Goal: Download file/media

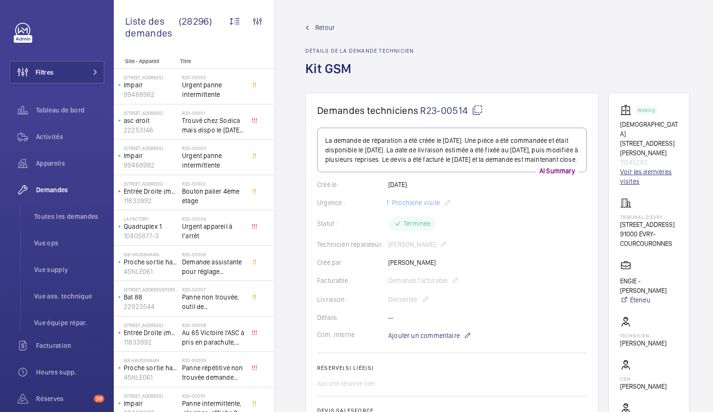
click at [634, 167] on link "Voir les dernières visites" at bounding box center [649, 176] width 58 height 19
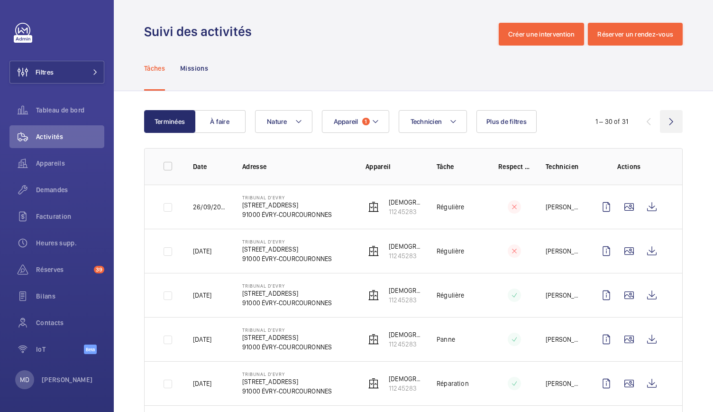
click at [660, 125] on wm-front-icon-button at bounding box center [671, 121] width 23 height 23
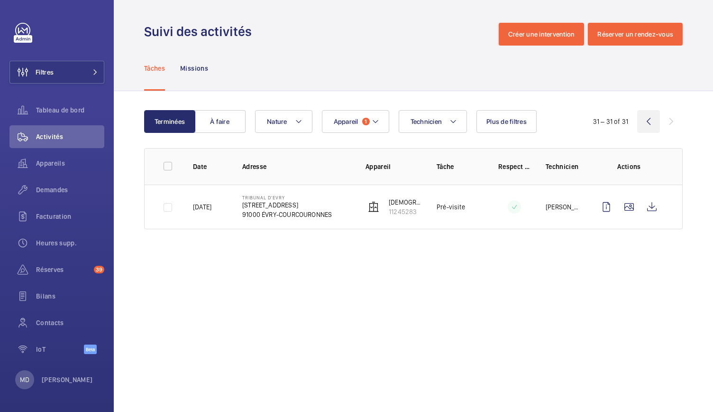
click at [647, 125] on wm-front-icon-button at bounding box center [648, 121] width 23 height 23
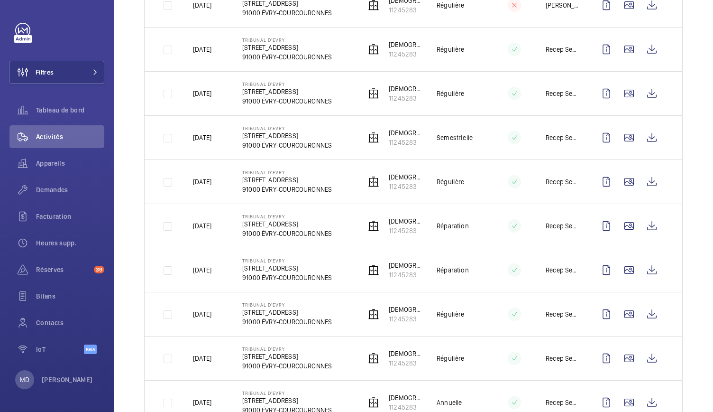
scroll to position [1114, 0]
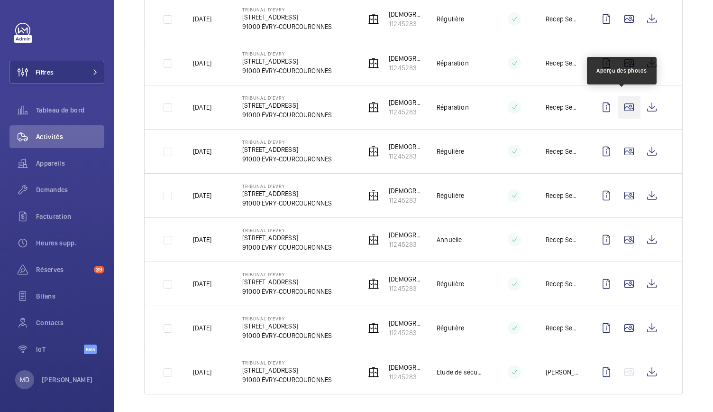
click at [623, 104] on wm-front-icon-button at bounding box center [629, 107] width 23 height 23
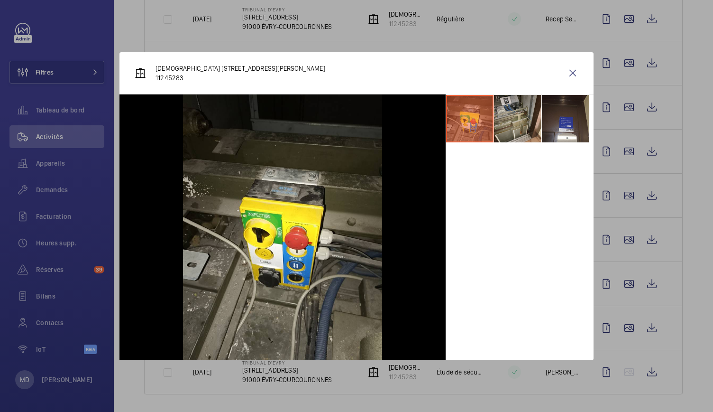
click at [521, 115] on li at bounding box center [517, 118] width 47 height 47
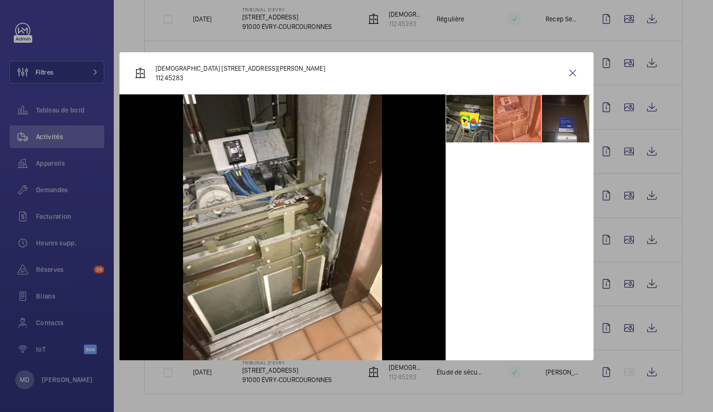
click at [558, 116] on li at bounding box center [565, 118] width 47 height 47
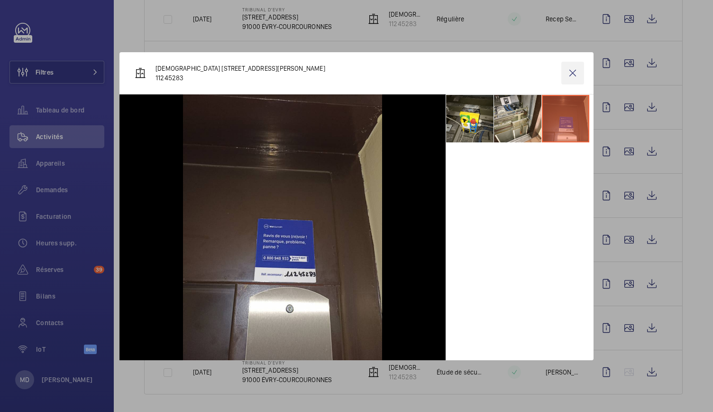
click at [577, 77] on wm-front-icon-button at bounding box center [573, 73] width 23 height 23
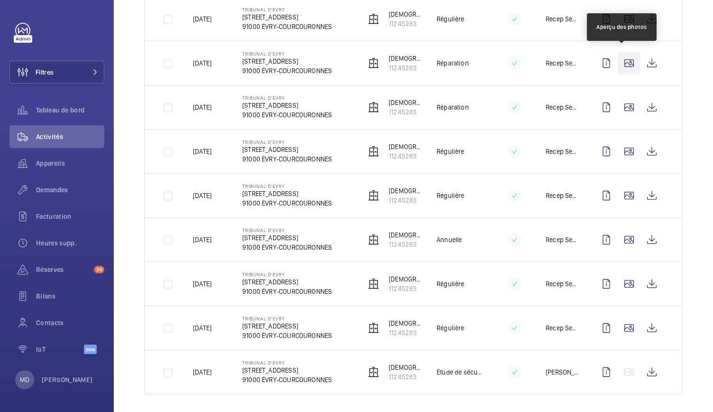
click at [620, 60] on wm-front-icon-button at bounding box center [629, 63] width 23 height 23
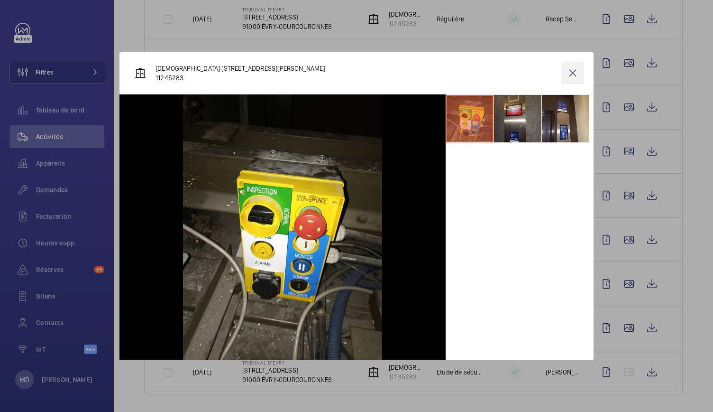
click at [574, 74] on wm-front-icon-button at bounding box center [573, 73] width 23 height 23
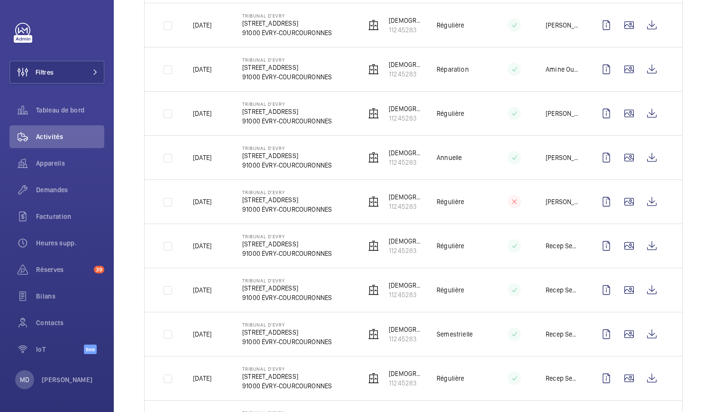
scroll to position [741, 0]
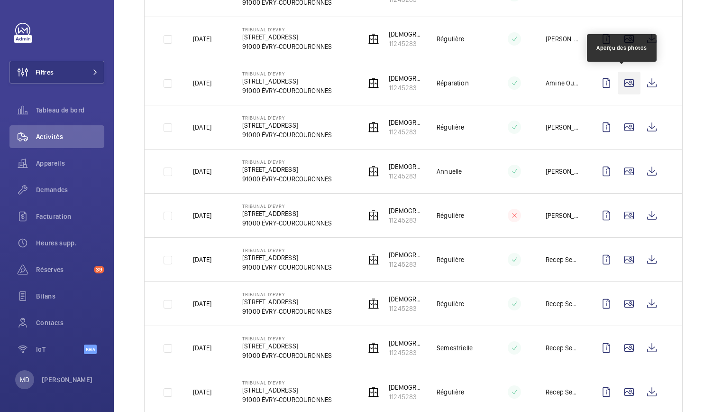
click at [619, 76] on wm-front-icon-button at bounding box center [629, 83] width 23 height 23
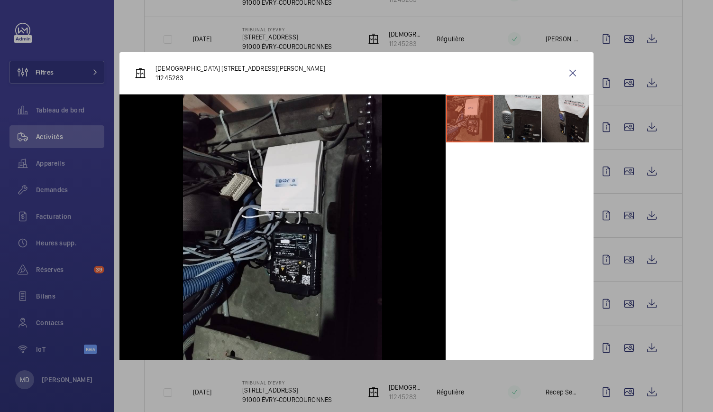
click at [538, 119] on li at bounding box center [517, 118] width 47 height 47
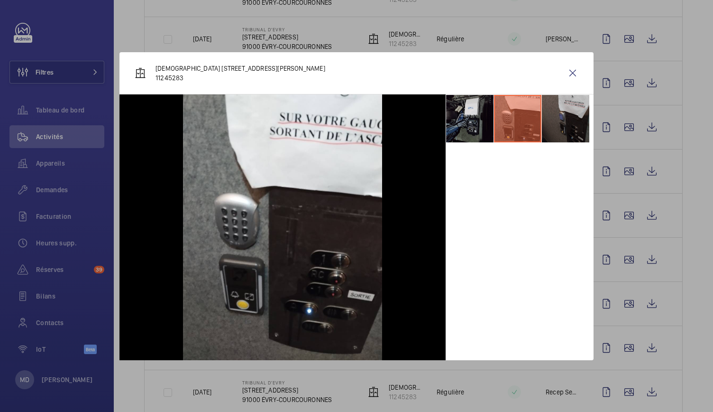
click at [561, 122] on li at bounding box center [565, 118] width 47 height 47
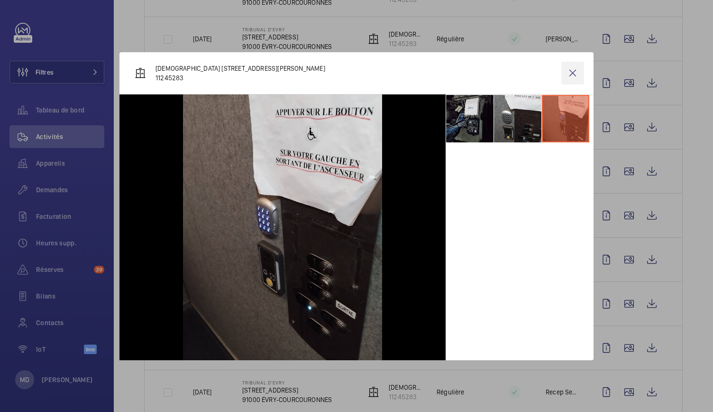
click at [572, 79] on wm-front-icon-button at bounding box center [573, 73] width 23 height 23
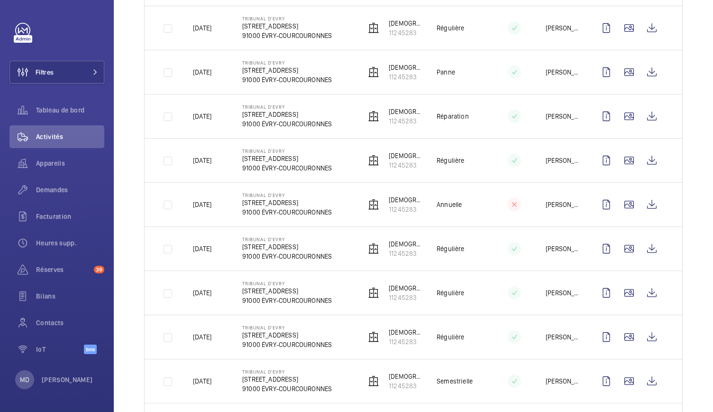
scroll to position [267, 0]
click at [618, 119] on wm-front-icon-button at bounding box center [629, 116] width 23 height 23
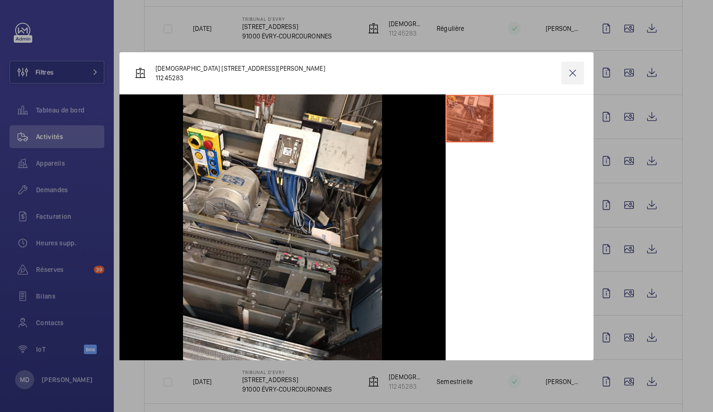
click at [577, 72] on wm-front-icon-button at bounding box center [573, 73] width 23 height 23
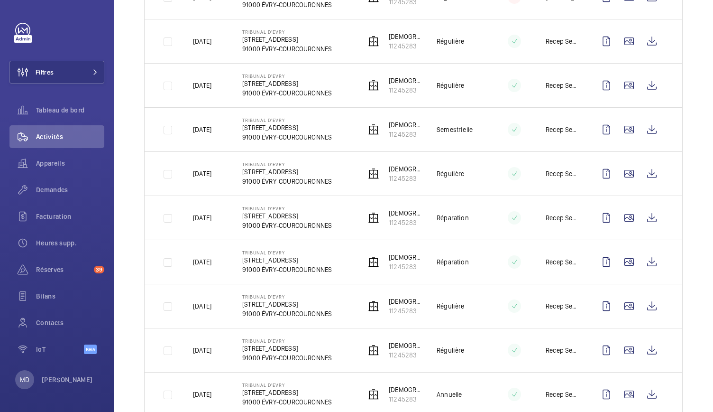
scroll to position [1114, 0]
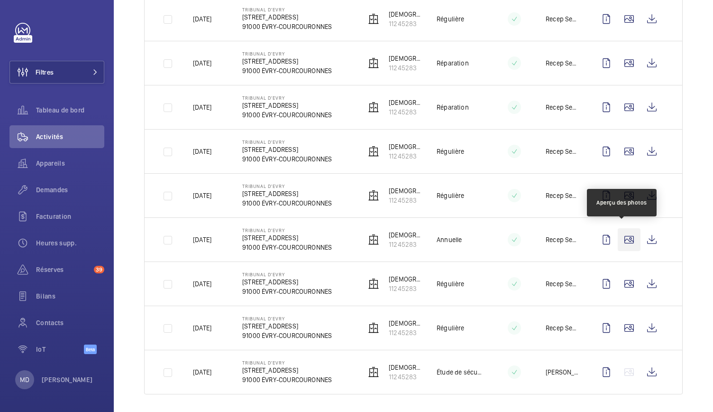
click at [629, 239] on wm-front-icon-button at bounding box center [629, 239] width 23 height 23
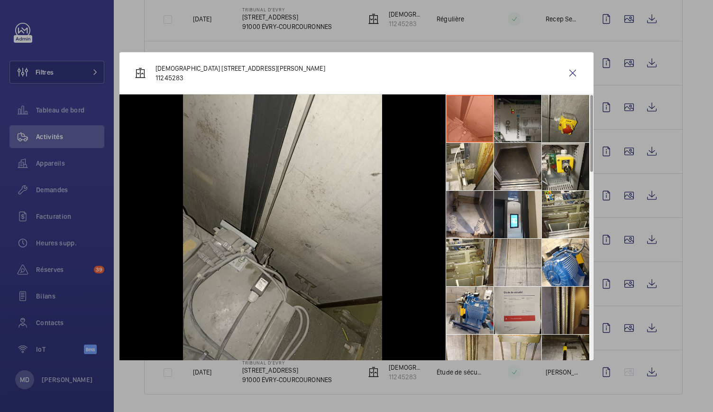
click at [525, 128] on li at bounding box center [517, 118] width 47 height 47
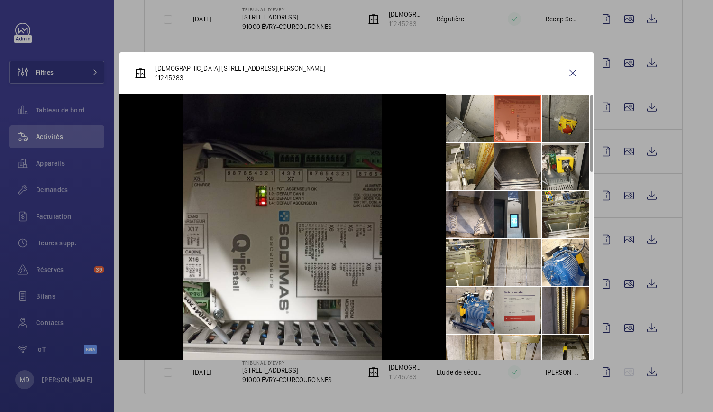
click at [566, 128] on li at bounding box center [565, 118] width 47 height 47
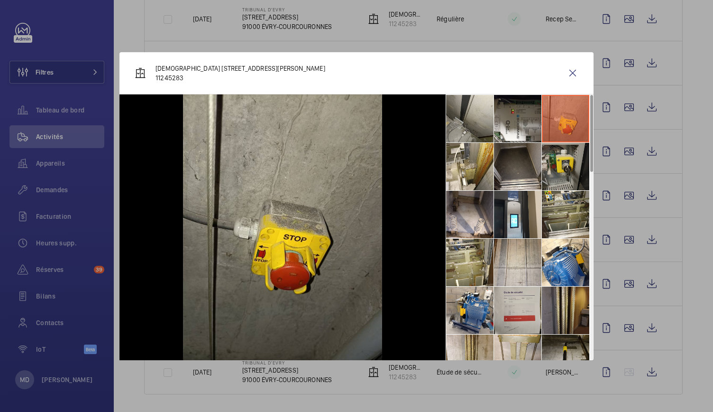
click at [567, 160] on li at bounding box center [565, 166] width 47 height 47
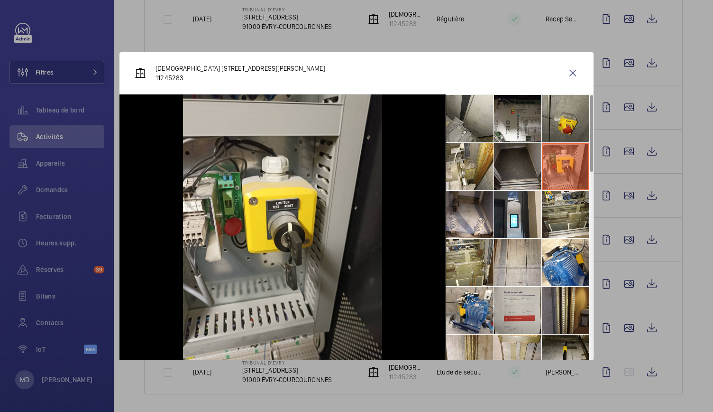
click at [517, 171] on li at bounding box center [517, 166] width 47 height 47
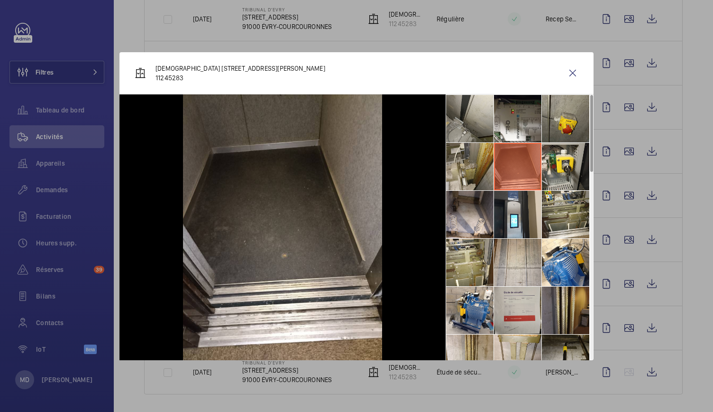
click at [479, 176] on li at bounding box center [469, 166] width 47 height 47
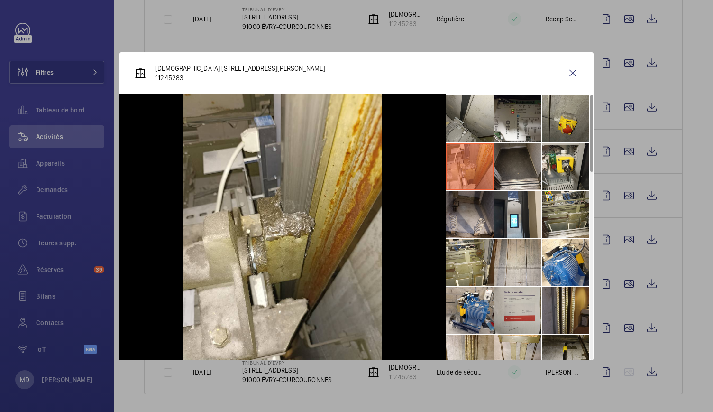
click at [475, 205] on li at bounding box center [469, 214] width 47 height 47
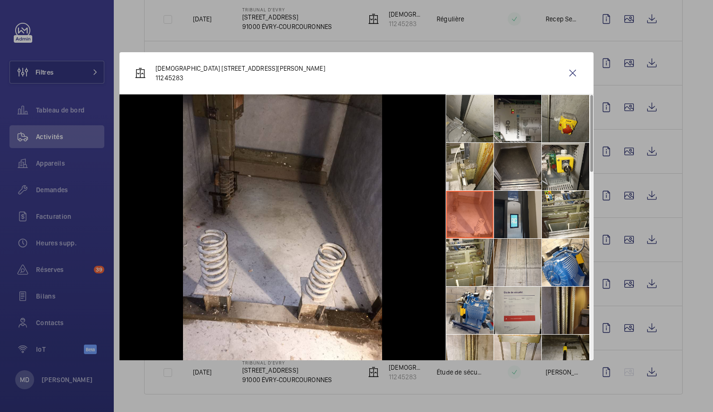
click at [522, 212] on li at bounding box center [517, 214] width 47 height 47
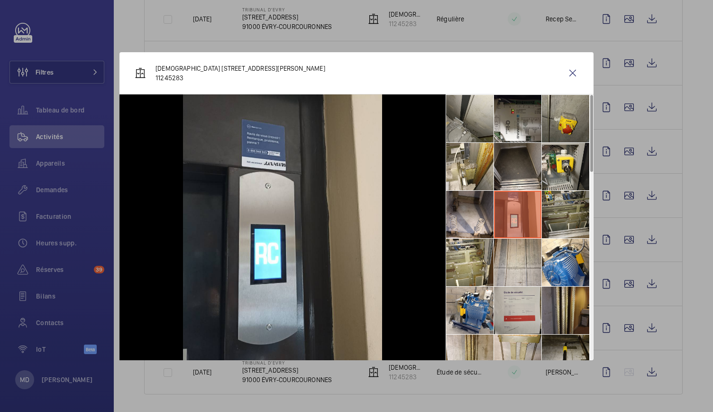
click at [547, 210] on li at bounding box center [565, 214] width 47 height 47
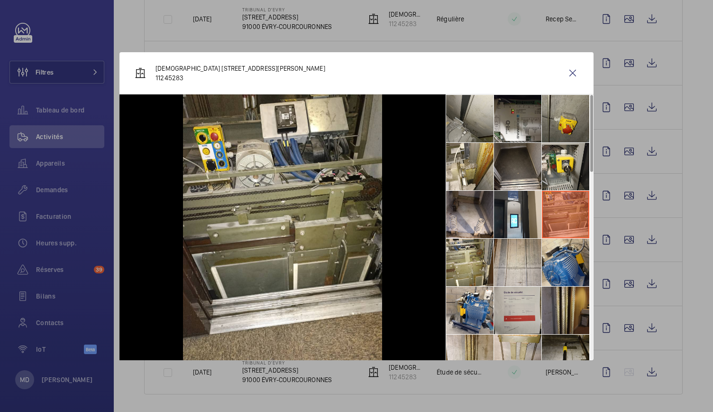
click at [564, 246] on li at bounding box center [565, 262] width 47 height 47
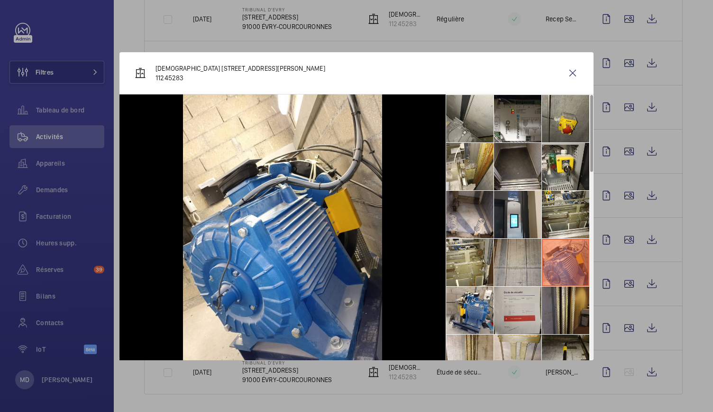
click at [509, 262] on li at bounding box center [517, 262] width 47 height 47
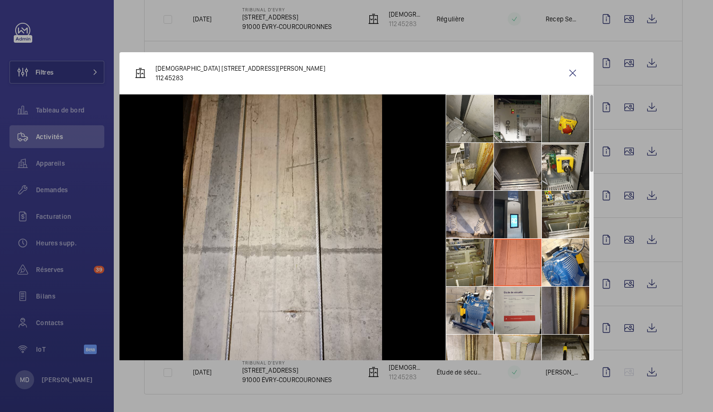
click at [476, 262] on li at bounding box center [469, 262] width 47 height 47
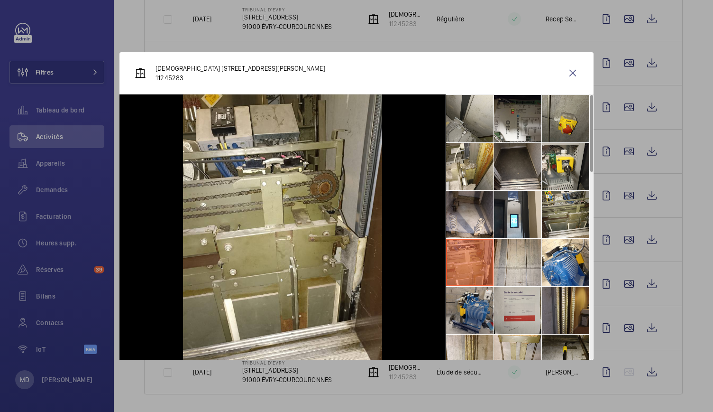
click at [479, 305] on li at bounding box center [469, 309] width 47 height 47
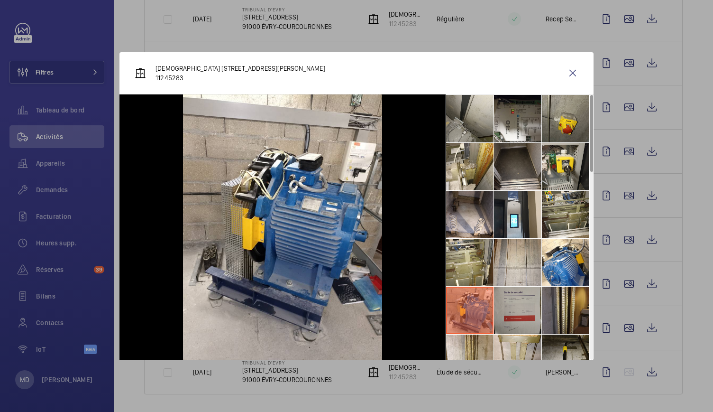
click at [510, 304] on li at bounding box center [517, 309] width 47 height 47
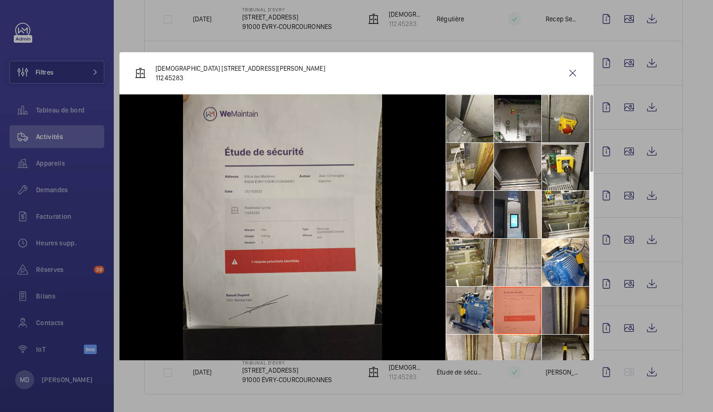
click at [469, 303] on li at bounding box center [469, 309] width 47 height 47
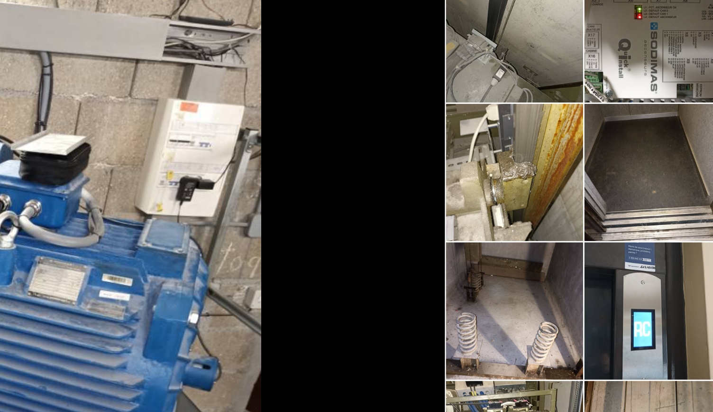
click at [473, 205] on li at bounding box center [469, 214] width 47 height 47
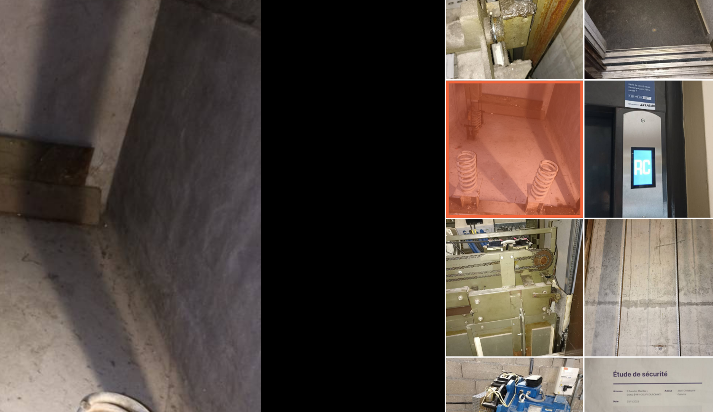
scroll to position [56, 0]
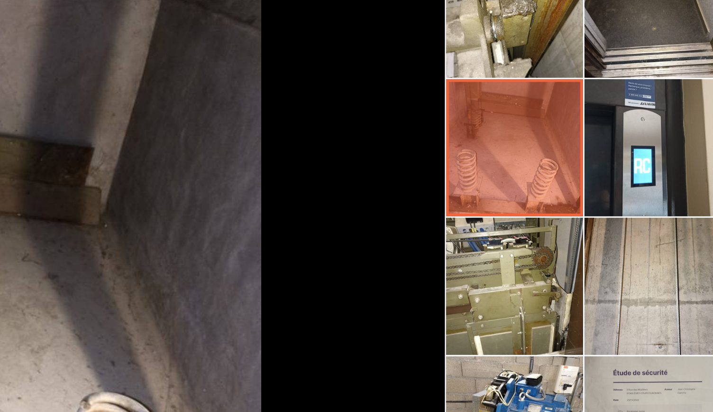
click at [473, 205] on li at bounding box center [469, 205] width 47 height 47
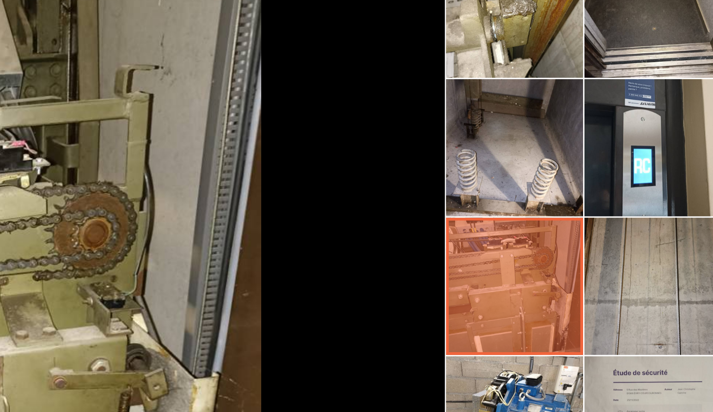
click at [504, 202] on li at bounding box center [517, 205] width 47 height 47
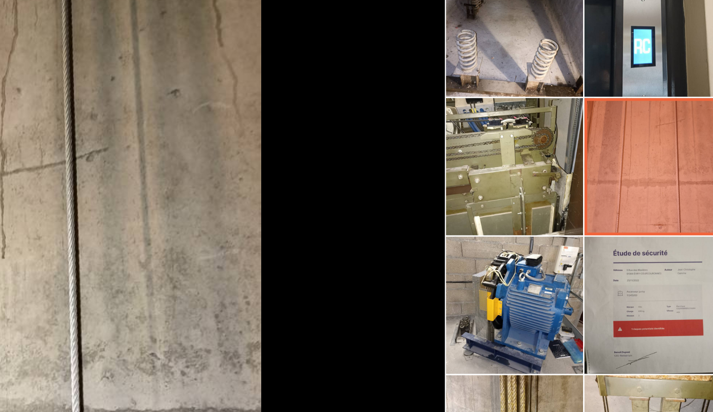
scroll to position [99, 0]
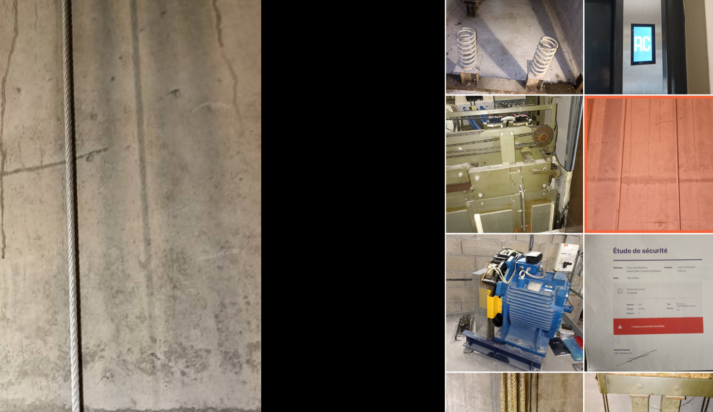
click at [504, 202] on li at bounding box center [517, 211] width 47 height 47
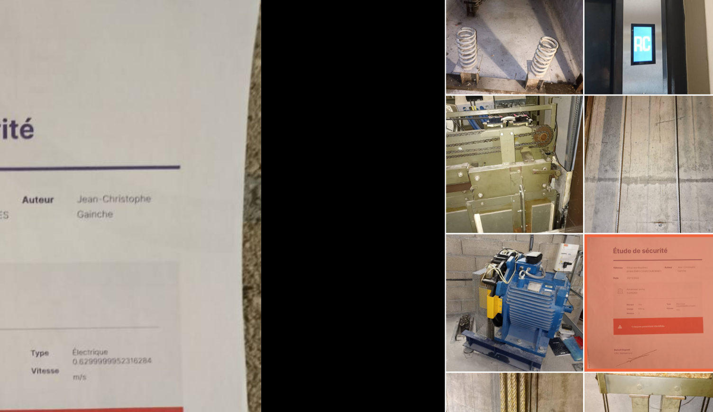
click at [472, 205] on li at bounding box center [469, 211] width 47 height 47
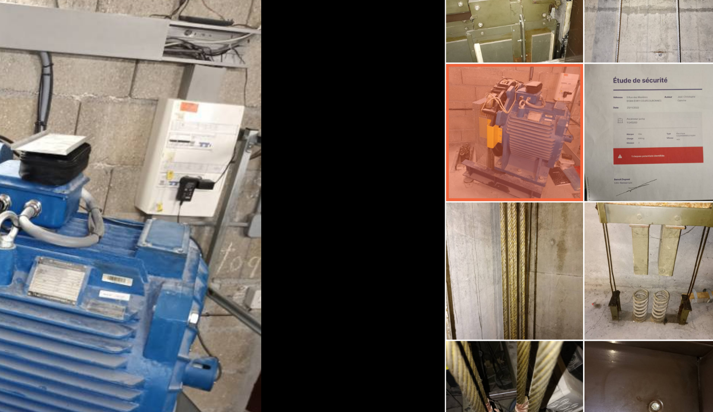
scroll to position [157, 0]
click at [476, 217] on li at bounding box center [469, 200] width 47 height 47
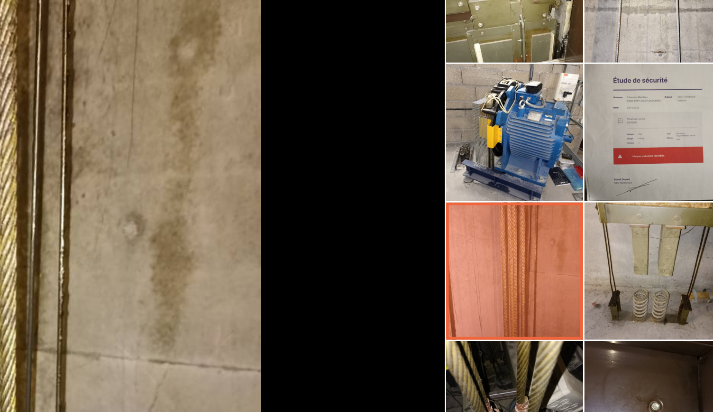
click at [514, 211] on li at bounding box center [517, 200] width 47 height 47
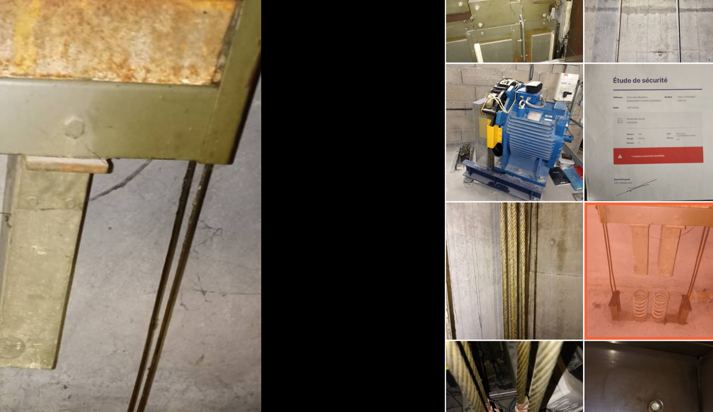
click at [513, 238] on li at bounding box center [517, 248] width 47 height 47
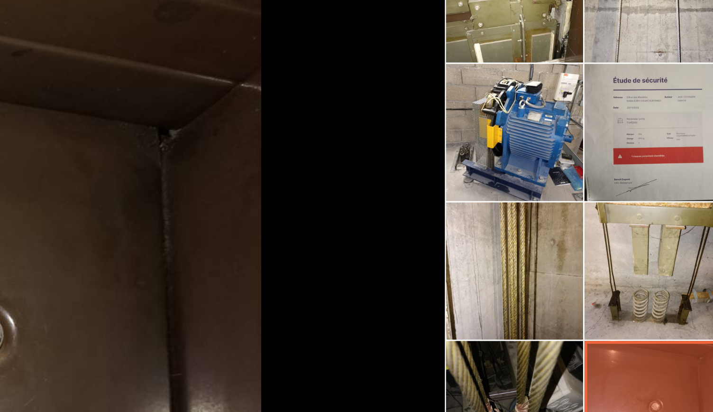
click at [487, 236] on li at bounding box center [469, 248] width 47 height 47
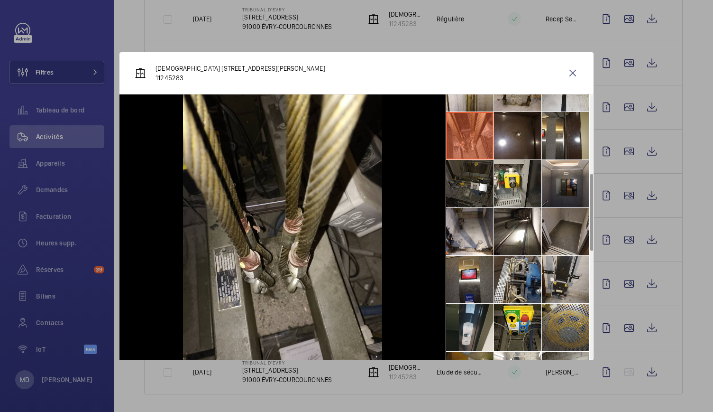
scroll to position [271, 0]
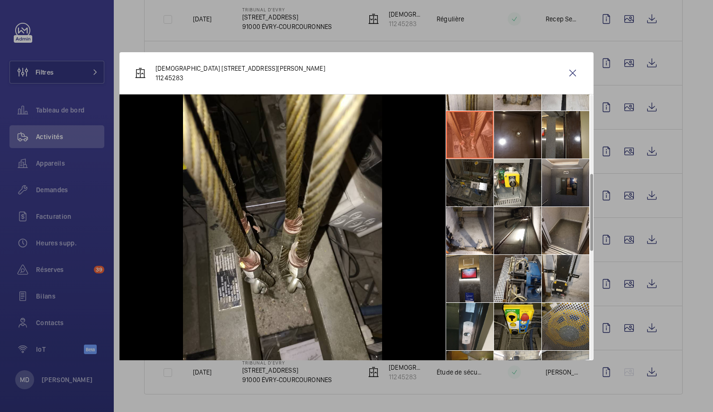
click at [556, 174] on li at bounding box center [565, 182] width 47 height 47
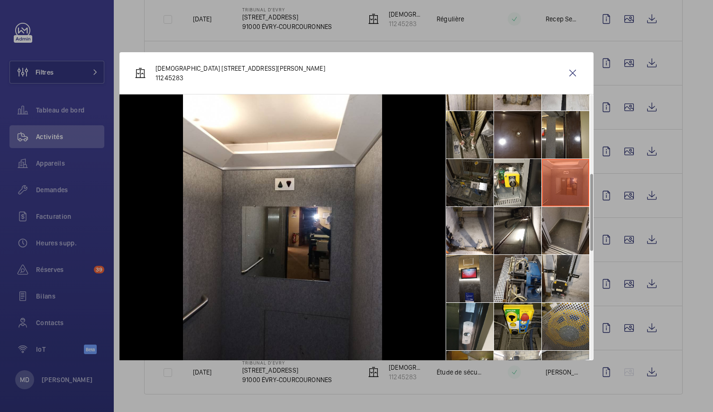
click at [564, 233] on li at bounding box center [565, 230] width 47 height 47
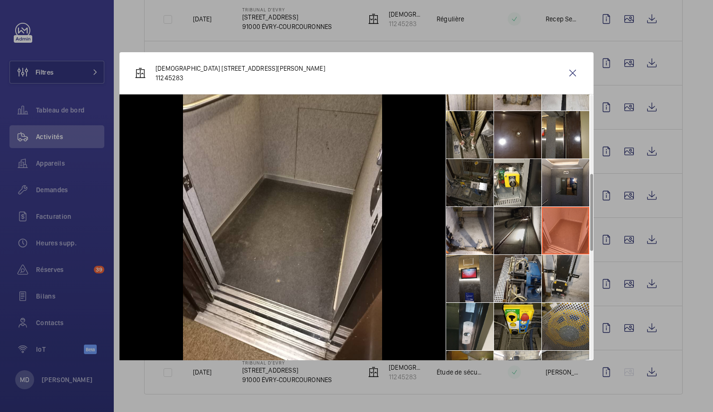
click at [526, 232] on li at bounding box center [517, 230] width 47 height 47
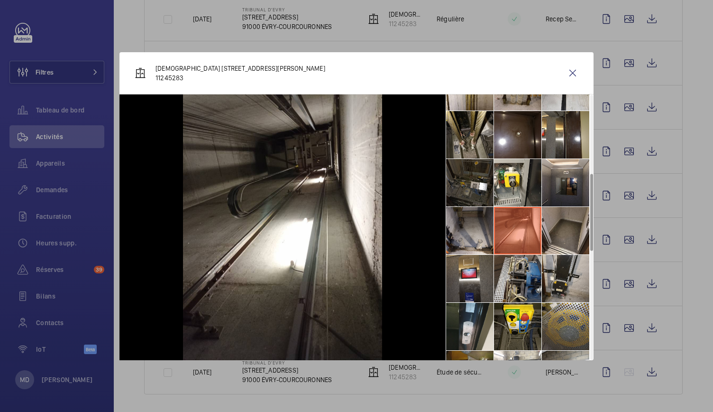
click at [488, 231] on li at bounding box center [469, 230] width 47 height 47
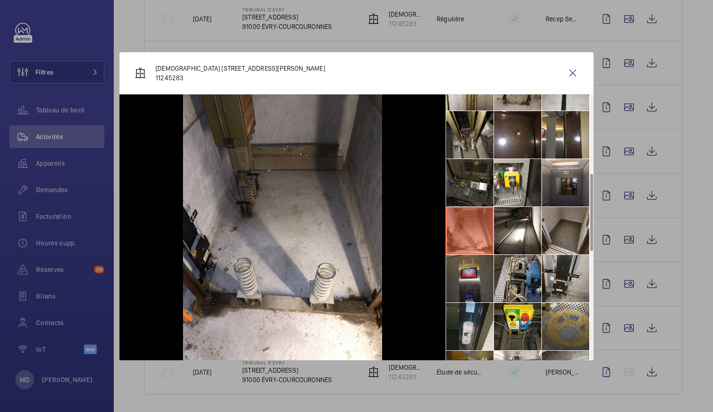
click at [487, 272] on li at bounding box center [469, 278] width 47 height 47
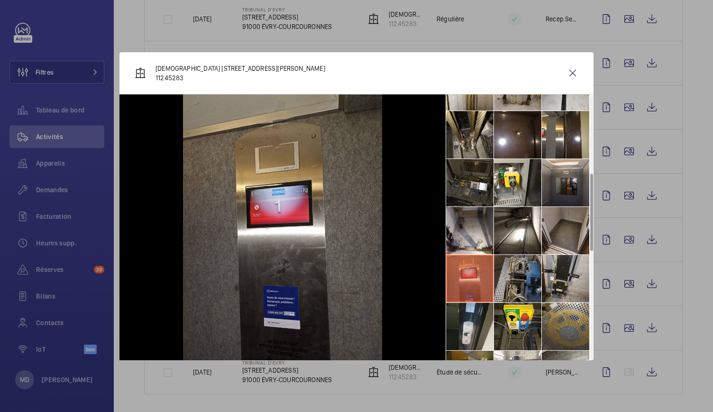
click at [515, 273] on li at bounding box center [517, 278] width 47 height 47
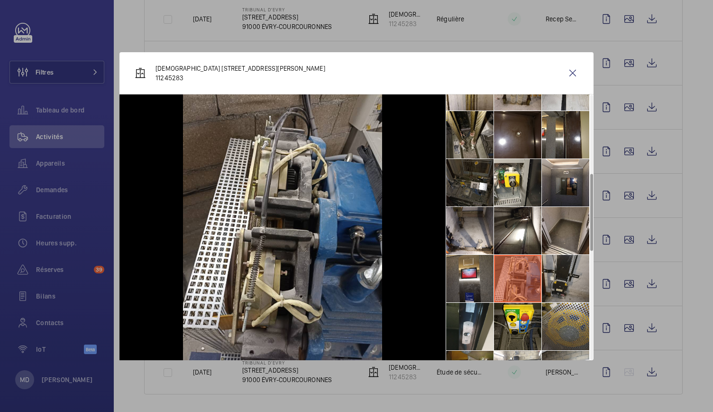
click at [563, 273] on li at bounding box center [565, 278] width 47 height 47
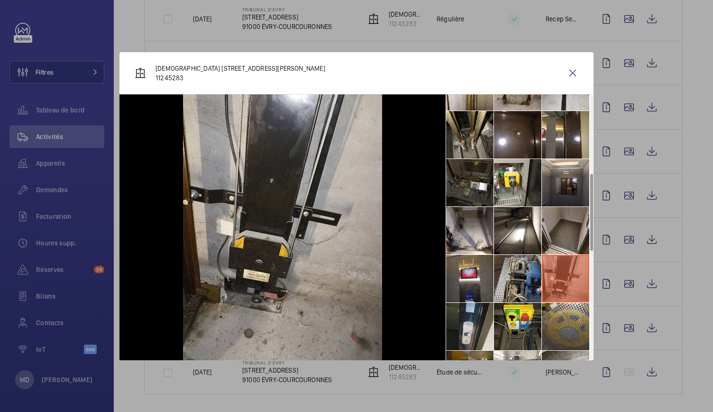
click at [565, 301] on li at bounding box center [565, 278] width 47 height 47
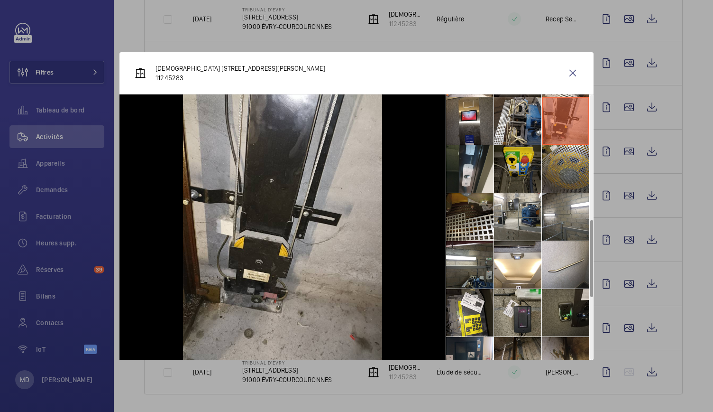
scroll to position [430, 0]
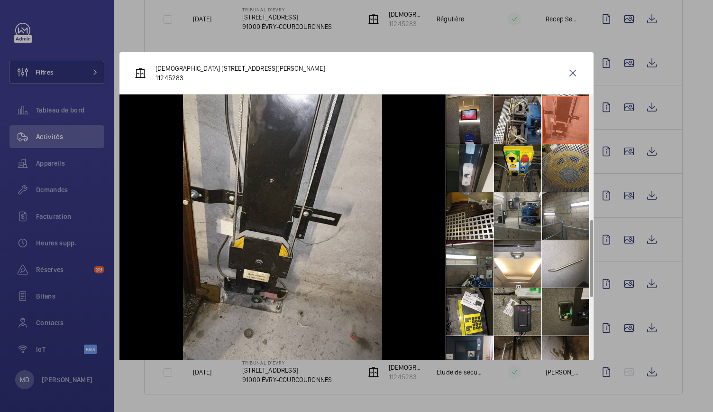
click at [500, 209] on li at bounding box center [517, 215] width 47 height 47
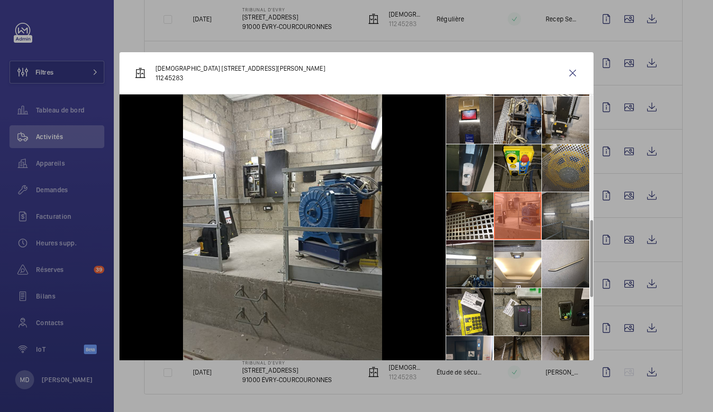
click at [566, 216] on li at bounding box center [565, 215] width 47 height 47
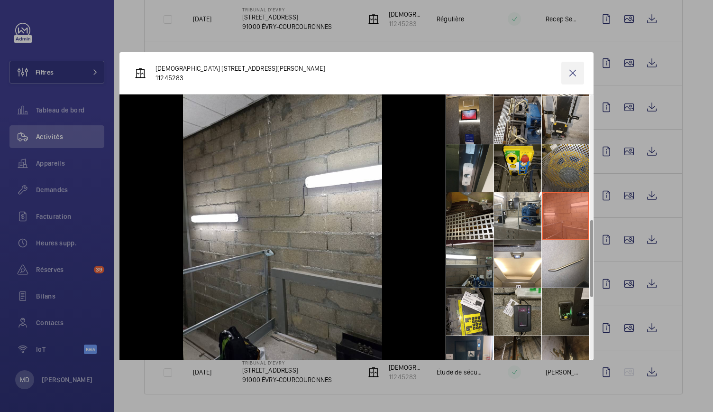
click at [573, 74] on wm-front-icon-button at bounding box center [573, 73] width 23 height 23
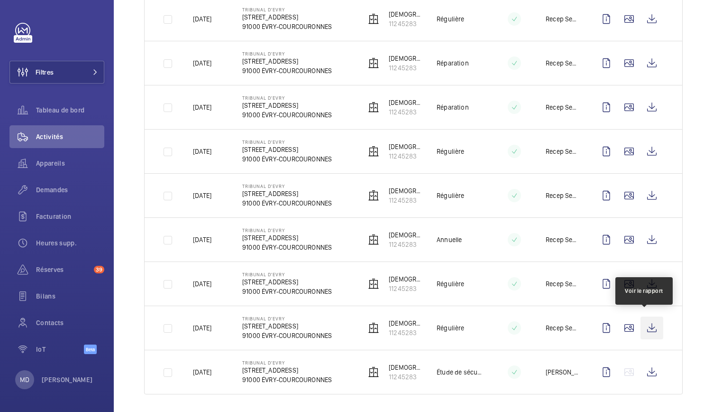
click at [644, 326] on wm-front-icon-button at bounding box center [652, 327] width 23 height 23
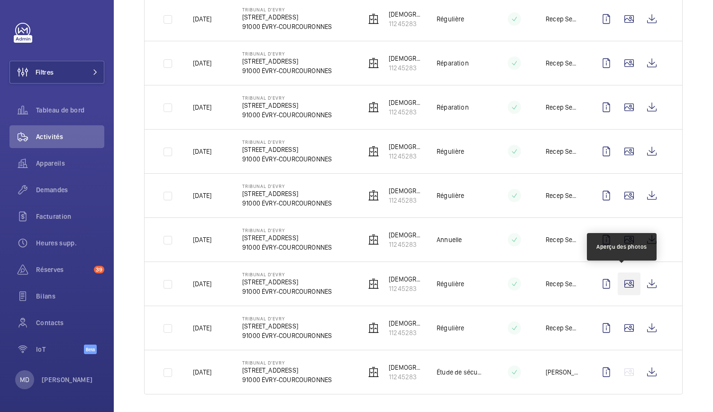
click at [621, 278] on wm-front-icon-button at bounding box center [629, 283] width 23 height 23
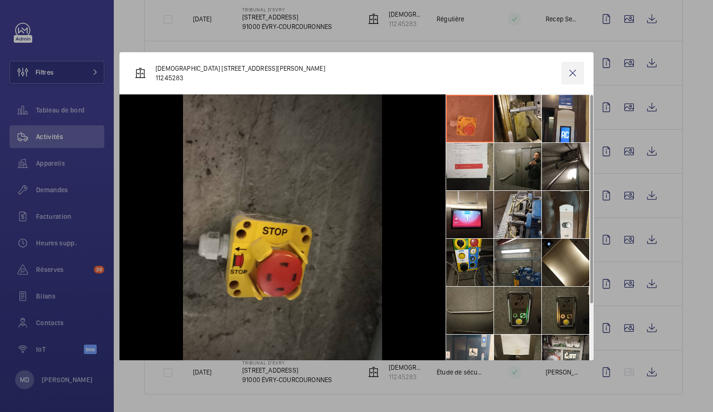
click at [572, 83] on wm-front-icon-button at bounding box center [573, 73] width 23 height 23
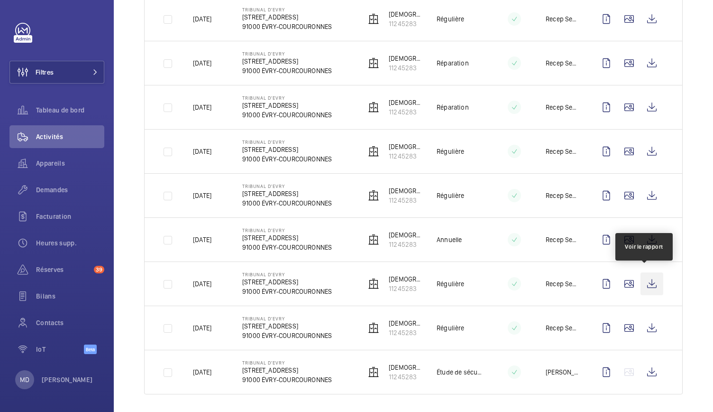
click at [643, 281] on wm-front-icon-button at bounding box center [652, 283] width 23 height 23
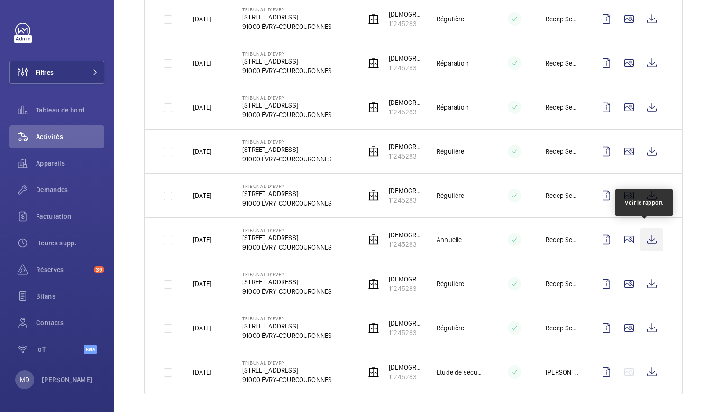
click at [651, 240] on wm-front-icon-button at bounding box center [652, 239] width 23 height 23
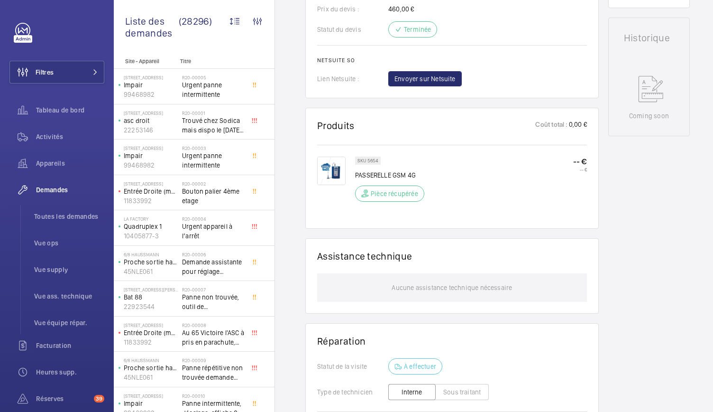
scroll to position [448, 0]
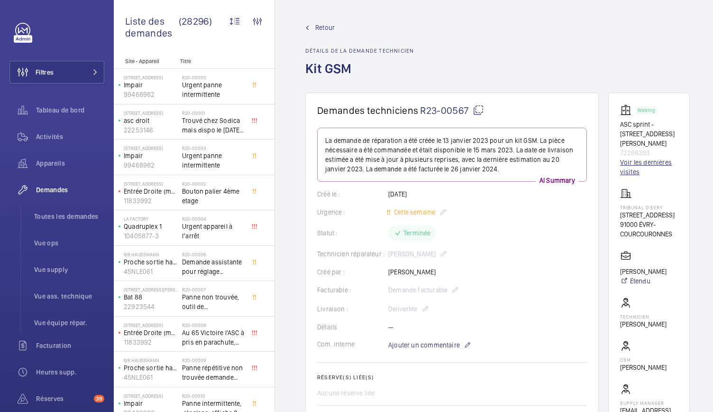
click at [622, 159] on link "Voir les dernières visites" at bounding box center [649, 166] width 58 height 19
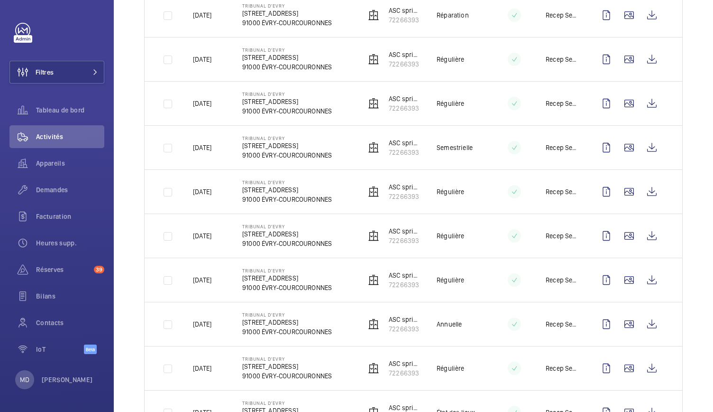
scroll to position [938, 0]
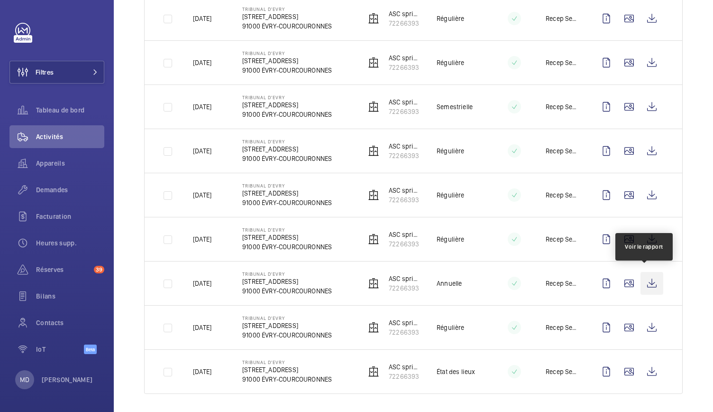
click at [647, 281] on wm-front-icon-button at bounding box center [652, 283] width 23 height 23
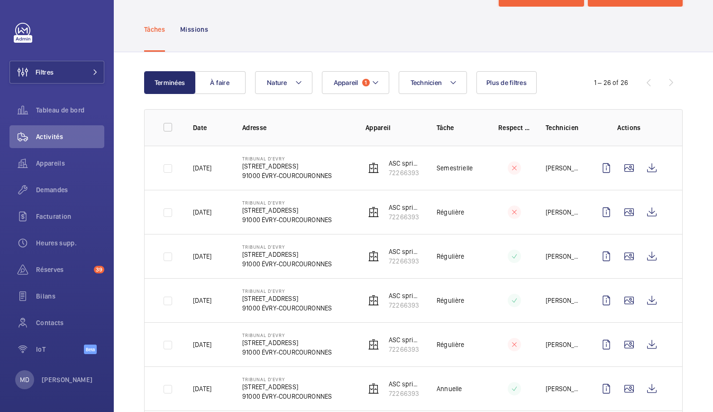
scroll to position [10, 0]
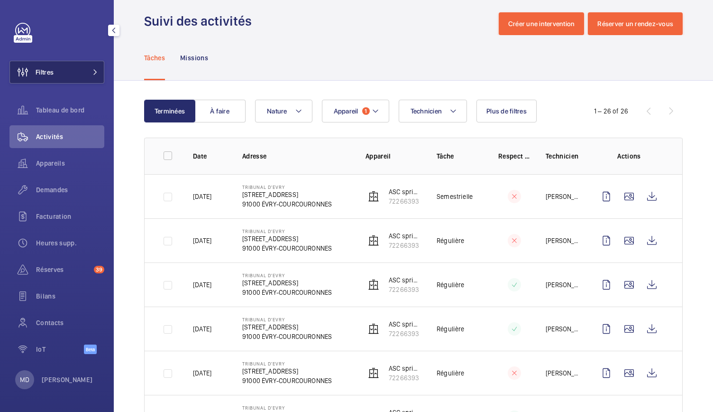
click at [94, 69] on mat-icon at bounding box center [95, 72] width 6 height 6
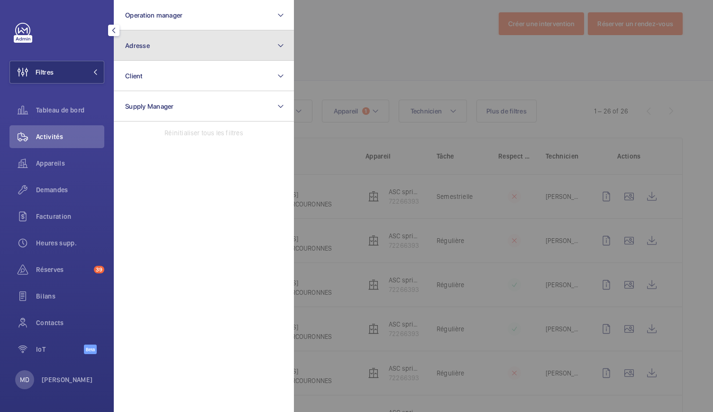
click at [154, 46] on button "Adresse" at bounding box center [204, 45] width 180 height 30
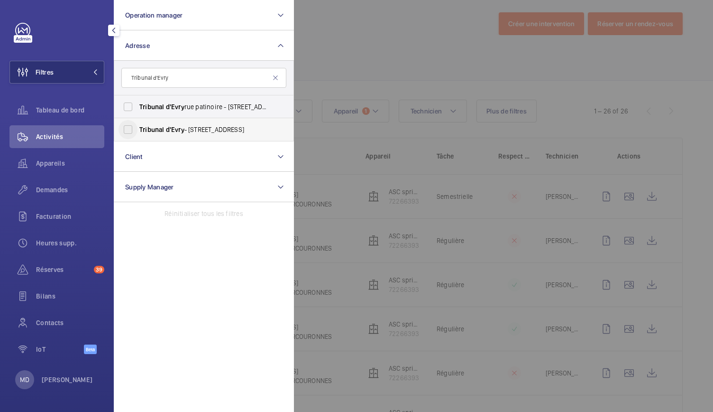
type input "Tribunal d'Evry"
click at [132, 131] on input "Tribunal d'Evry - 9 Rue des Mazières, ÉVRY-COURCOURONNES 91000" at bounding box center [128, 129] width 19 height 19
checkbox input "true"
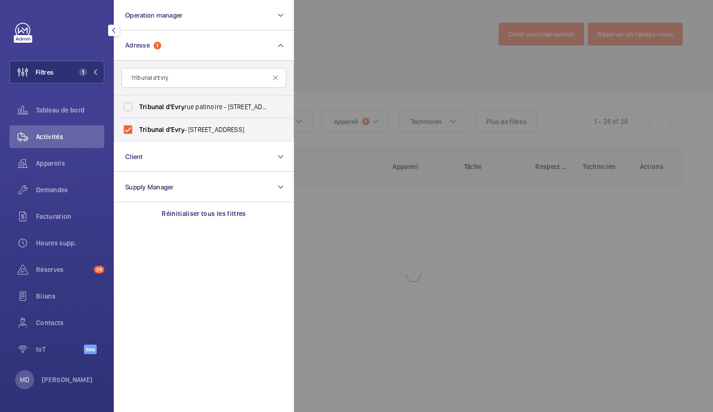
click at [341, 45] on div at bounding box center [650, 206] width 713 height 412
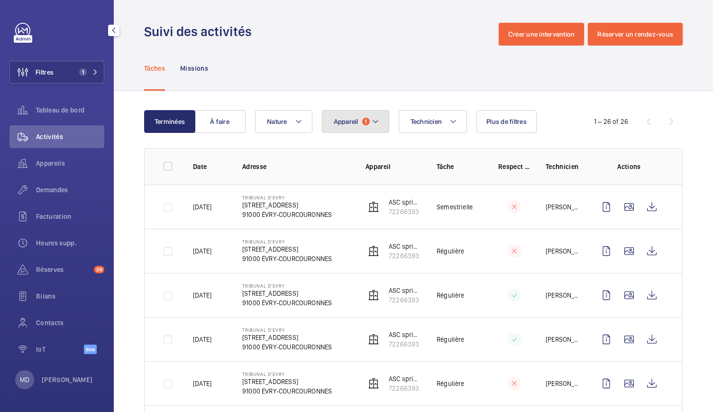
click at [369, 123] on button "Appareil 1" at bounding box center [355, 121] width 67 height 23
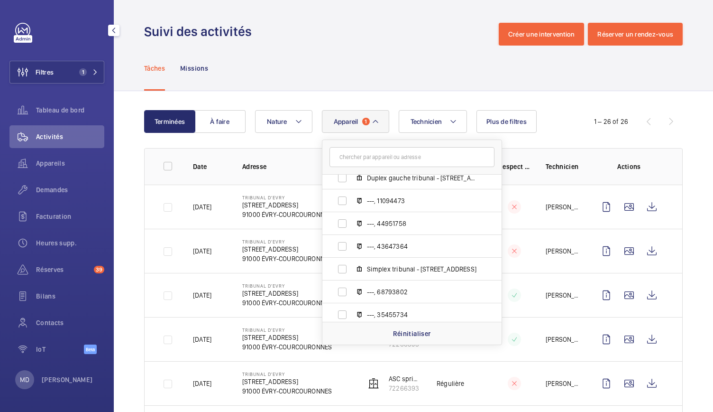
scroll to position [190, 0]
click at [297, 5] on wm-front-admin-header "Suivi des activités Créer une intervention Réserver un rendez-vous" at bounding box center [414, 23] width 600 height 46
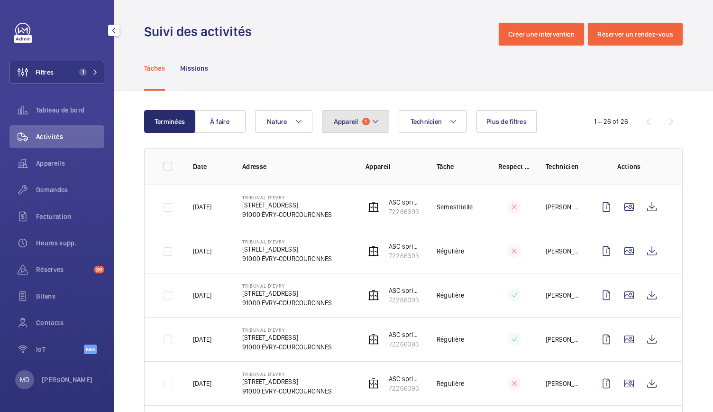
click at [362, 117] on button "Appareil 1" at bounding box center [355, 121] width 67 height 23
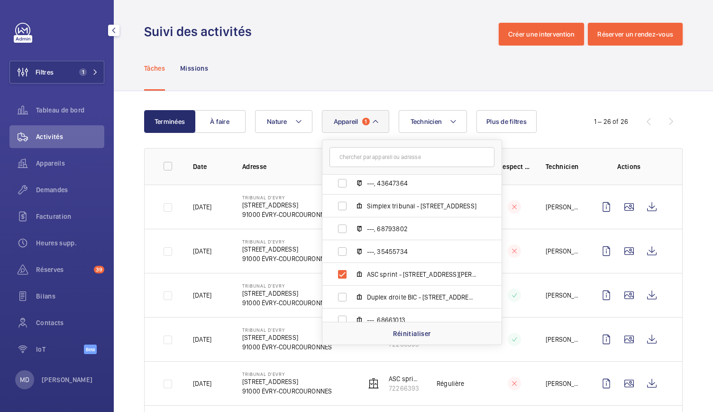
scroll to position [284, 0]
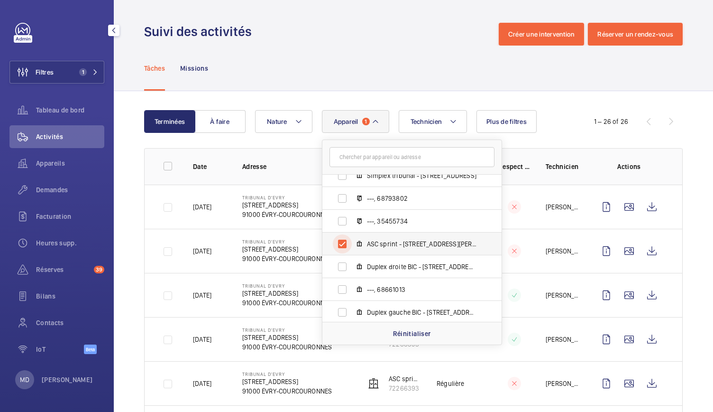
click at [344, 240] on input "ASC sprint - 1 rue Aristide Briand, 72266393" at bounding box center [342, 243] width 19 height 19
checkbox input "false"
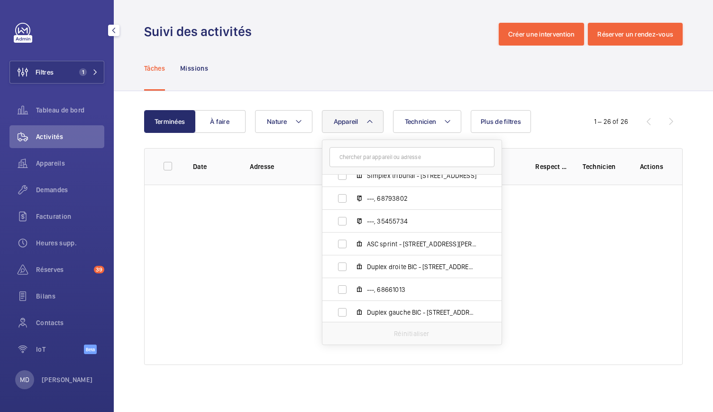
click at [354, 47] on div "Tâches Missions" at bounding box center [413, 68] width 539 height 45
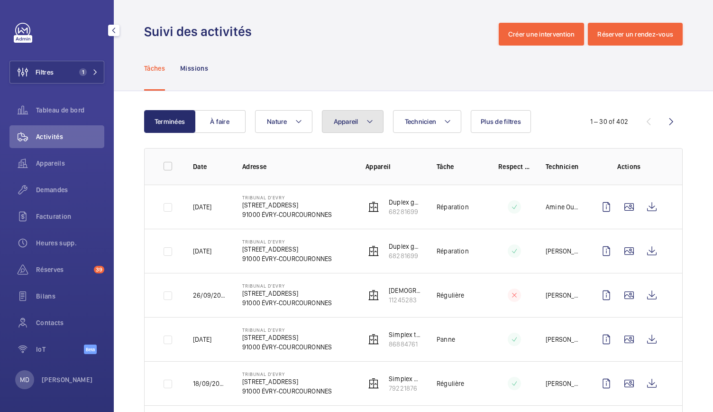
click at [369, 118] on mat-icon at bounding box center [370, 121] width 8 height 11
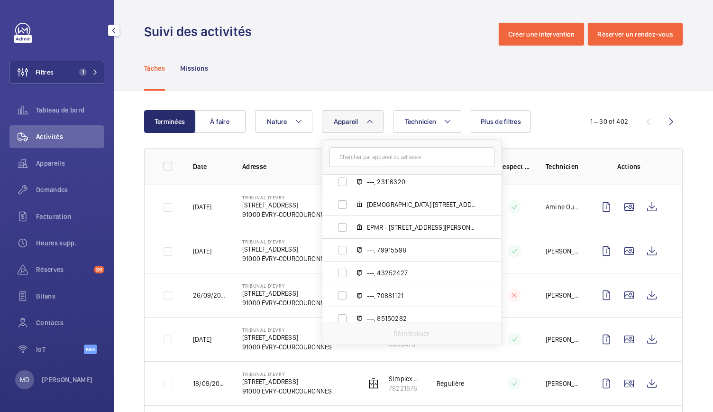
scroll to position [741, 0]
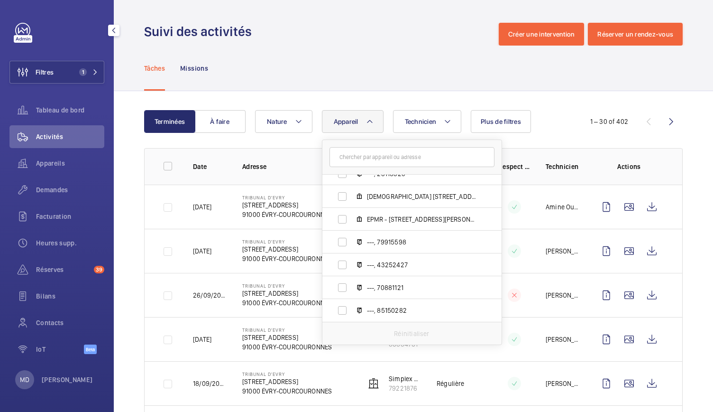
click at [362, 21] on wm-front-admin-header "Suivi des activités Créer une intervention Réserver un rendez-vous" at bounding box center [414, 23] width 600 height 46
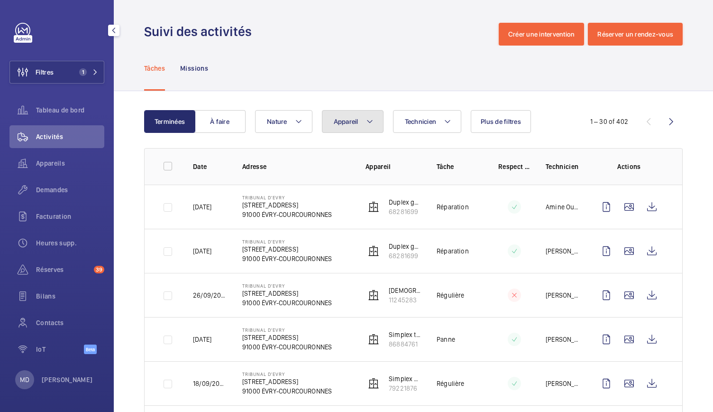
click at [371, 128] on button "Appareil" at bounding box center [353, 121] width 62 height 23
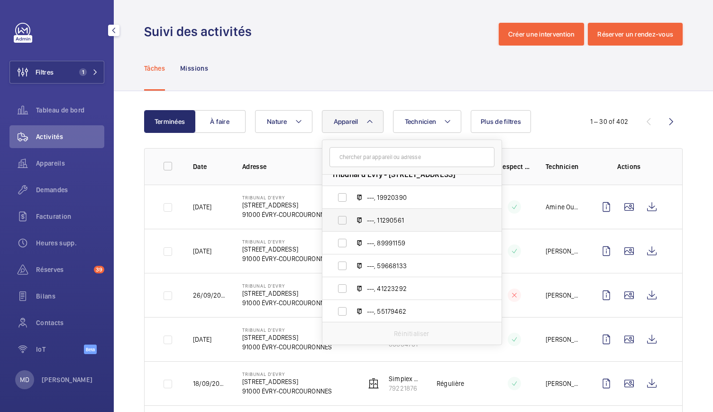
scroll to position [9, 0]
click at [400, 301] on label "---, 41223292" at bounding box center [405, 290] width 164 height 23
click at [352, 300] on input "---, 41223292" at bounding box center [342, 290] width 19 height 19
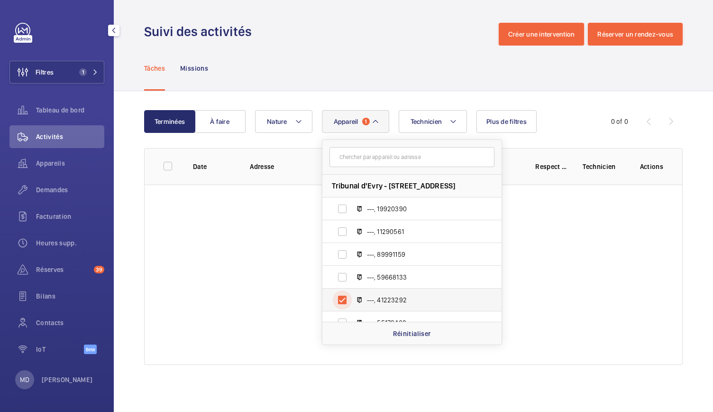
click at [339, 299] on input "---, 41223292" at bounding box center [342, 299] width 19 height 19
checkbox input "false"
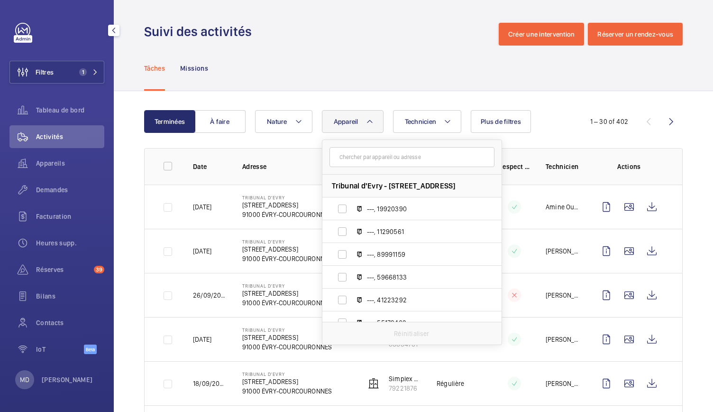
click at [363, 75] on div "Tâches Missions" at bounding box center [413, 68] width 539 height 45
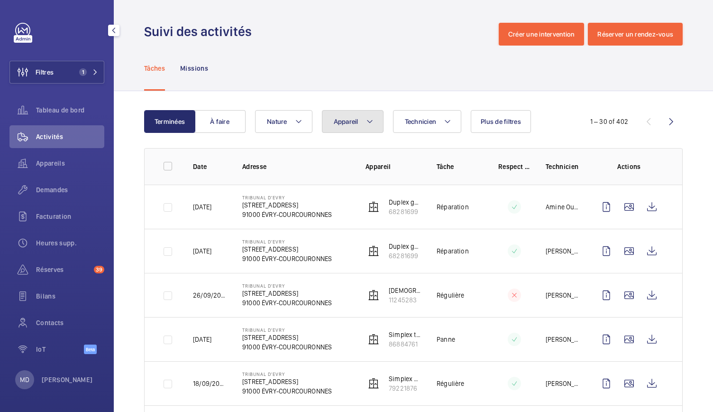
click at [371, 122] on mat-icon at bounding box center [370, 121] width 8 height 11
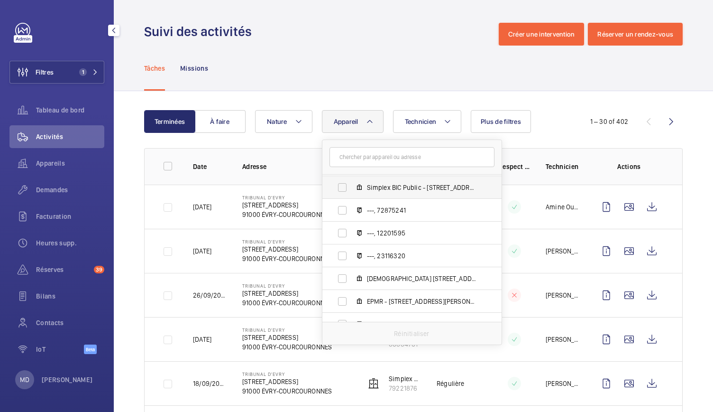
scroll to position [659, 0]
click at [421, 282] on span "Juvisy 27 rue Victor Hugo , 11245283" at bounding box center [422, 277] width 110 height 9
click at [352, 282] on input "Juvisy 27 rue Victor Hugo , 11245283" at bounding box center [342, 277] width 19 height 19
checkbox input "true"
click at [332, 68] on div "Tâches Missions" at bounding box center [413, 68] width 539 height 45
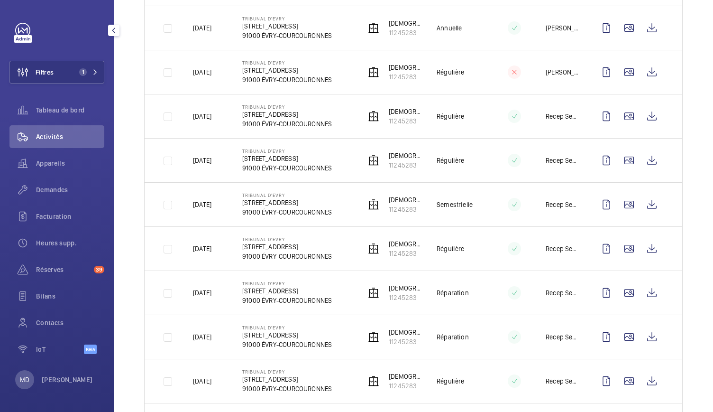
scroll to position [1114, 0]
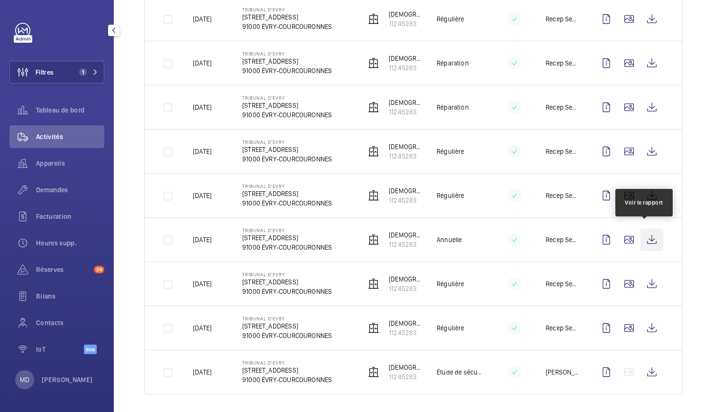
click at [644, 233] on wm-front-icon-button at bounding box center [652, 239] width 23 height 23
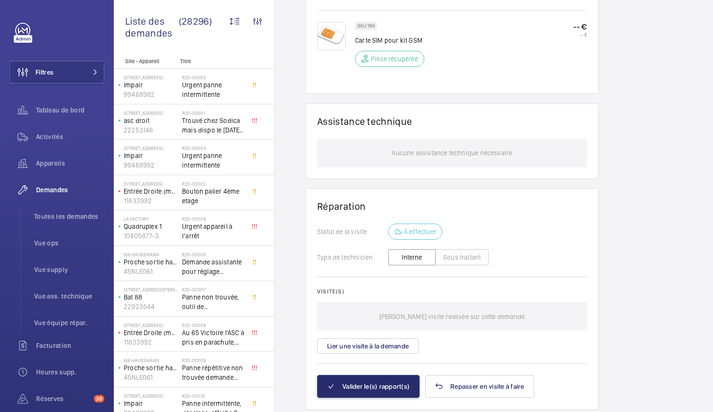
scroll to position [583, 0]
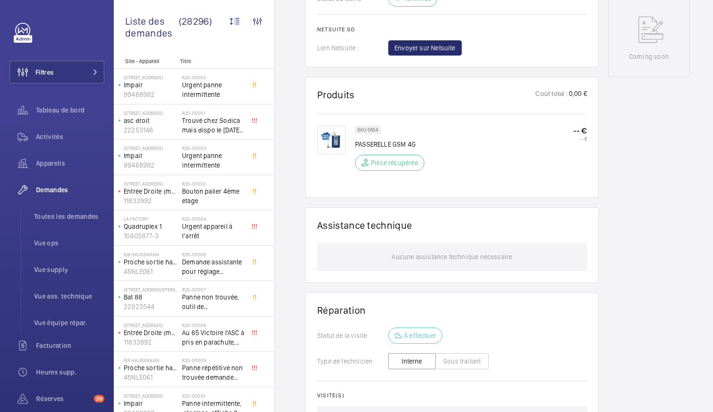
scroll to position [488, 0]
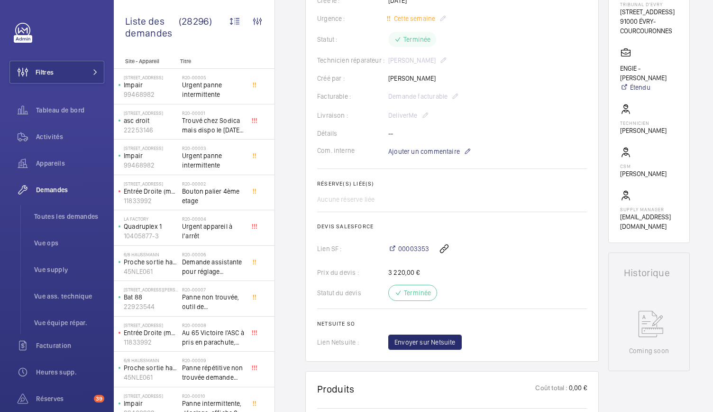
scroll to position [189, 0]
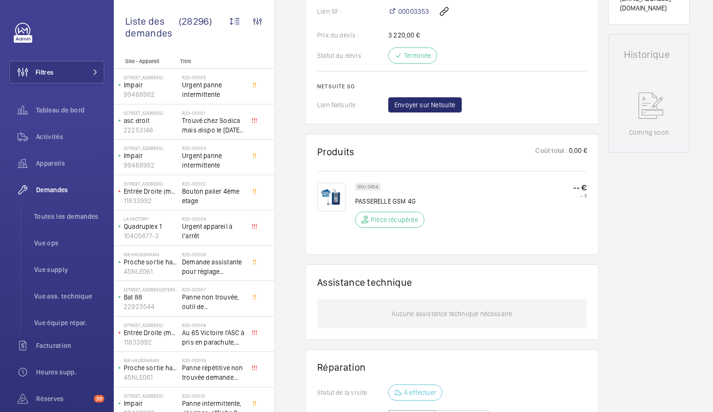
scroll to position [431, 0]
